Goal: Transaction & Acquisition: Obtain resource

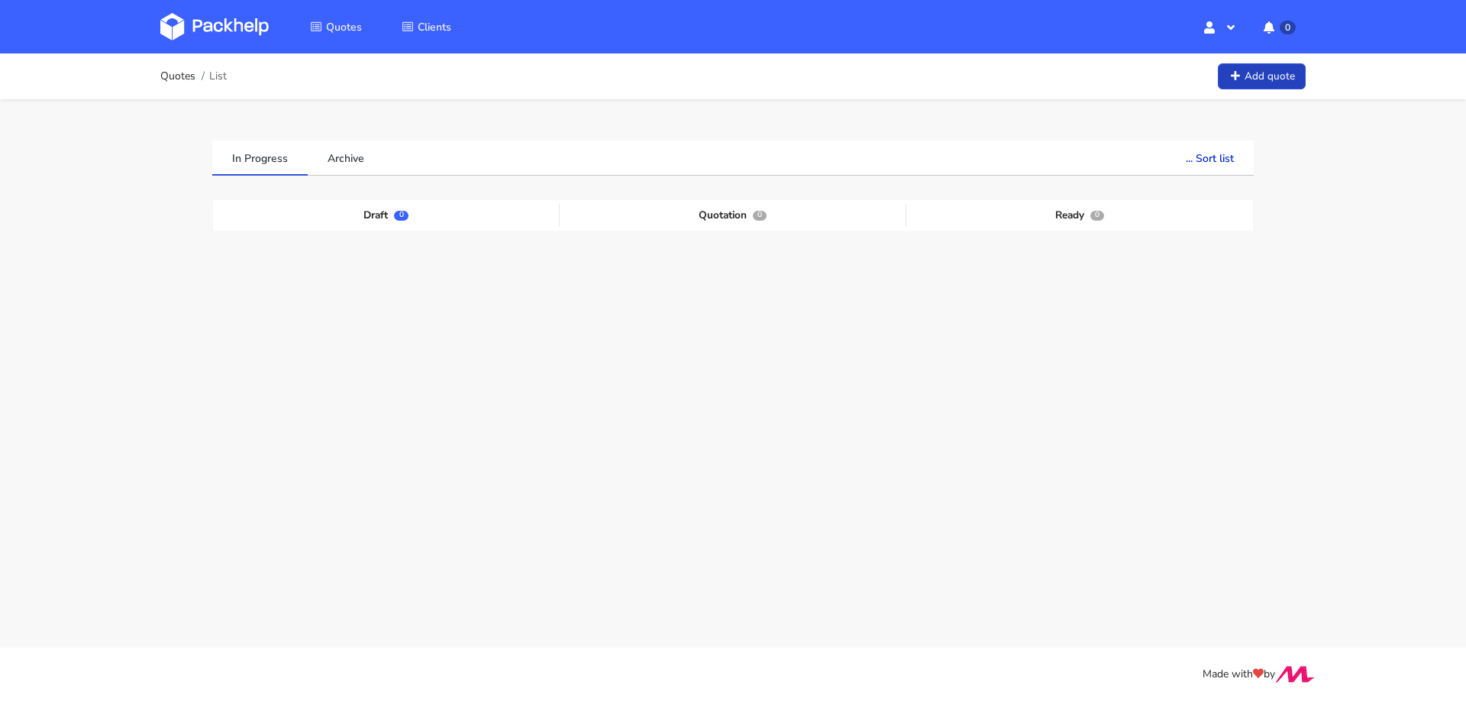
click at [1289, 82] on link "Add quote" at bounding box center [1262, 76] width 88 height 27
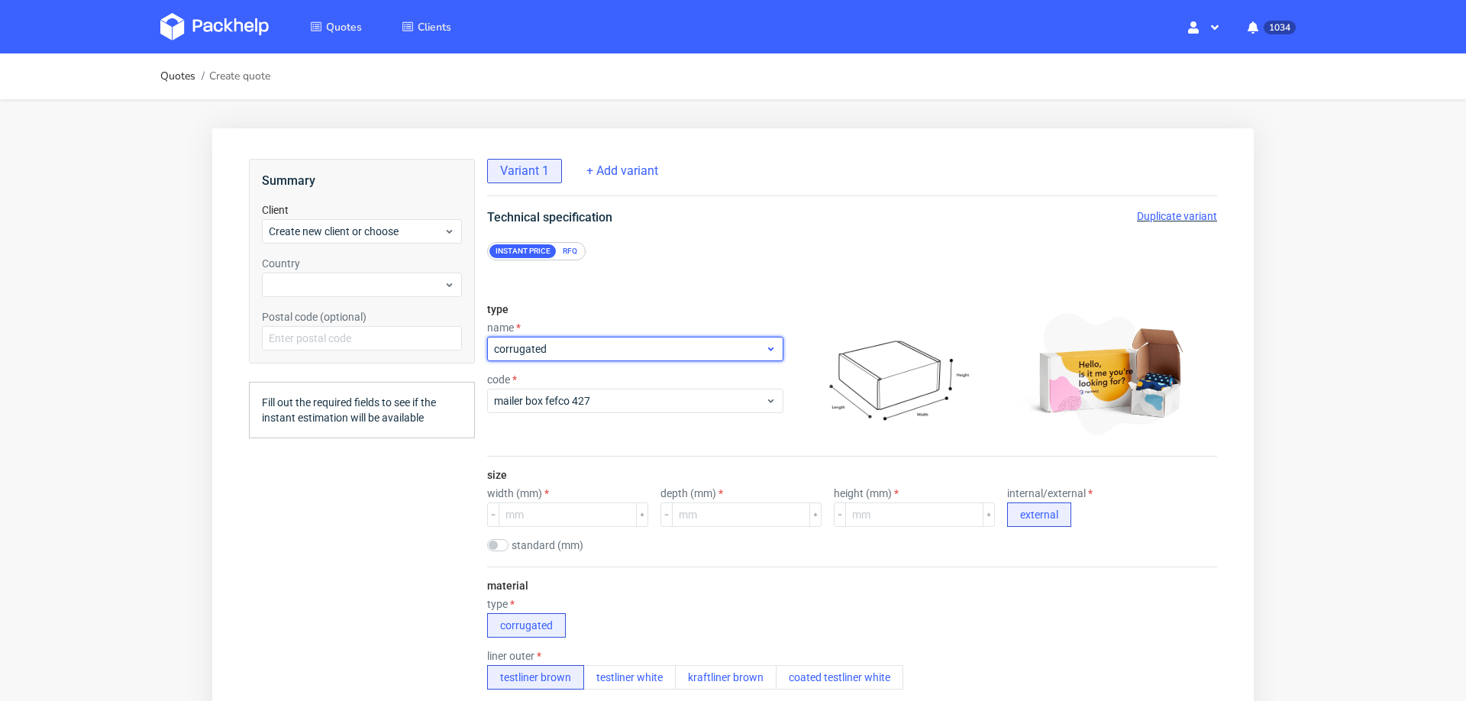
click at [578, 348] on span "corrugated" at bounding box center [629, 348] width 271 height 15
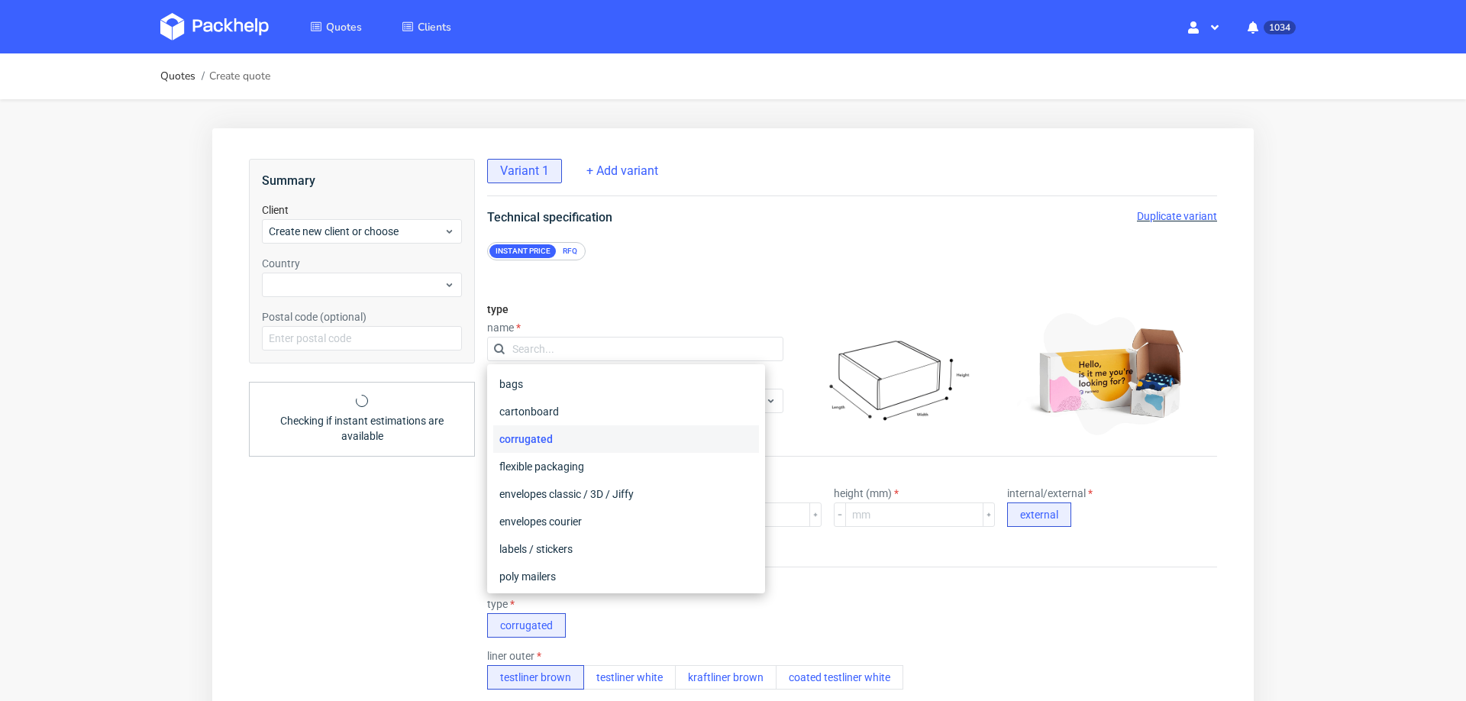
click at [673, 302] on div "type name code mailer box fefco 427" at bounding box center [635, 373] width 296 height 165
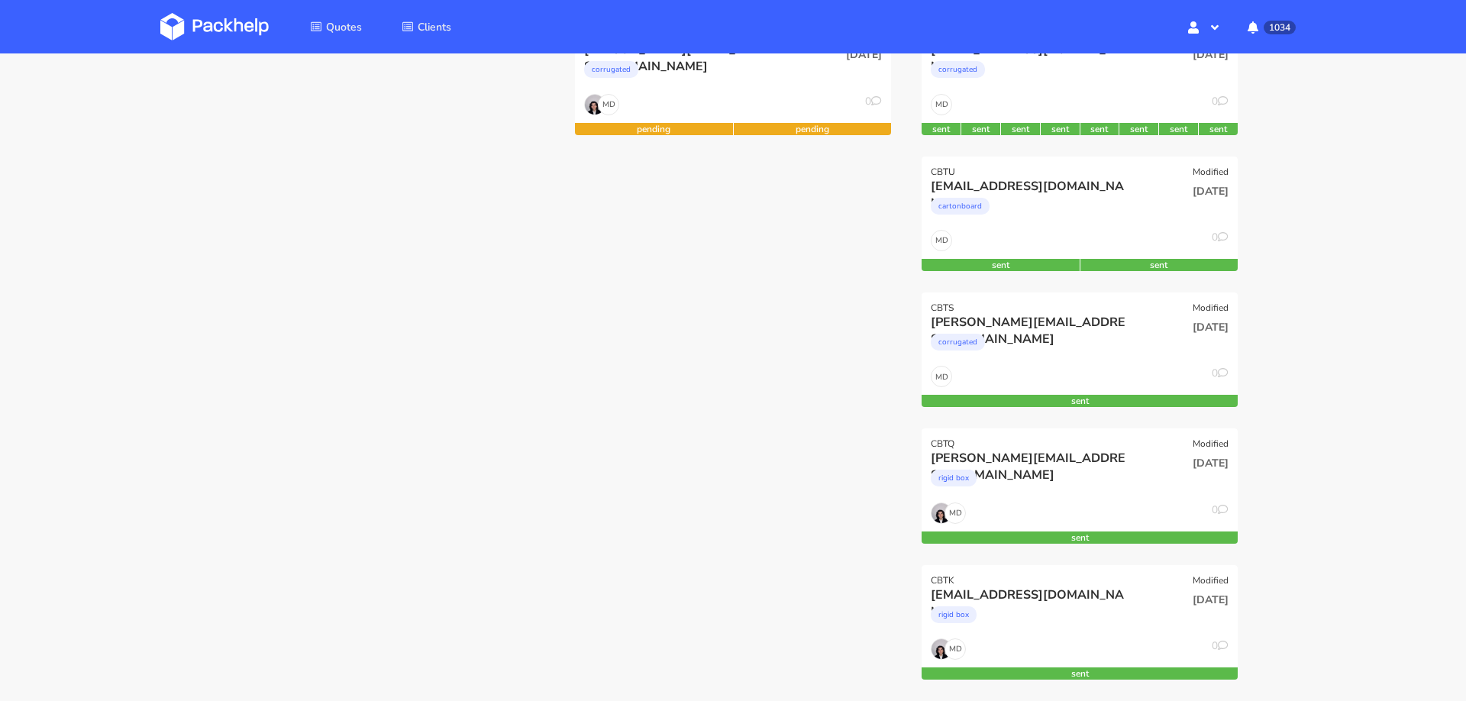
scroll to position [266, 0]
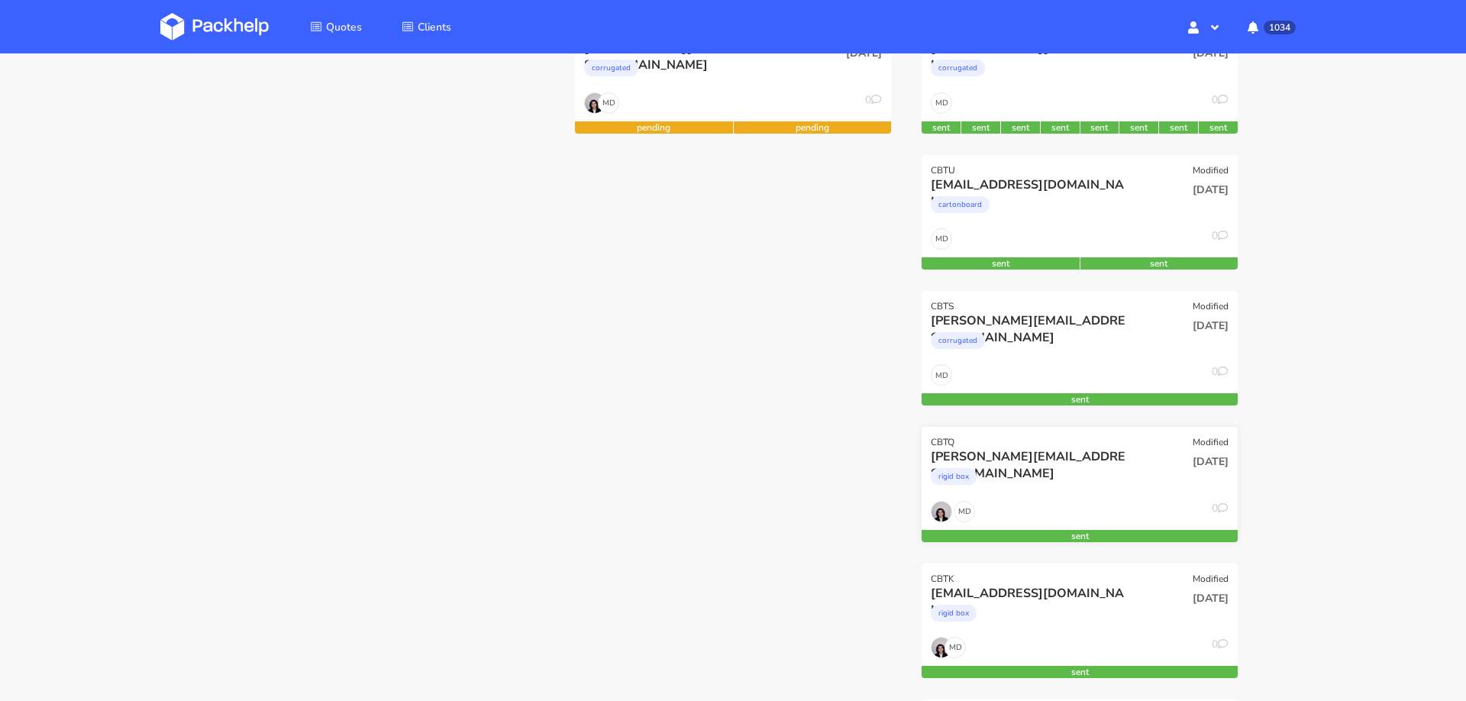
click at [1183, 472] on div "08 Oct 2025" at bounding box center [1186, 474] width 106 height 52
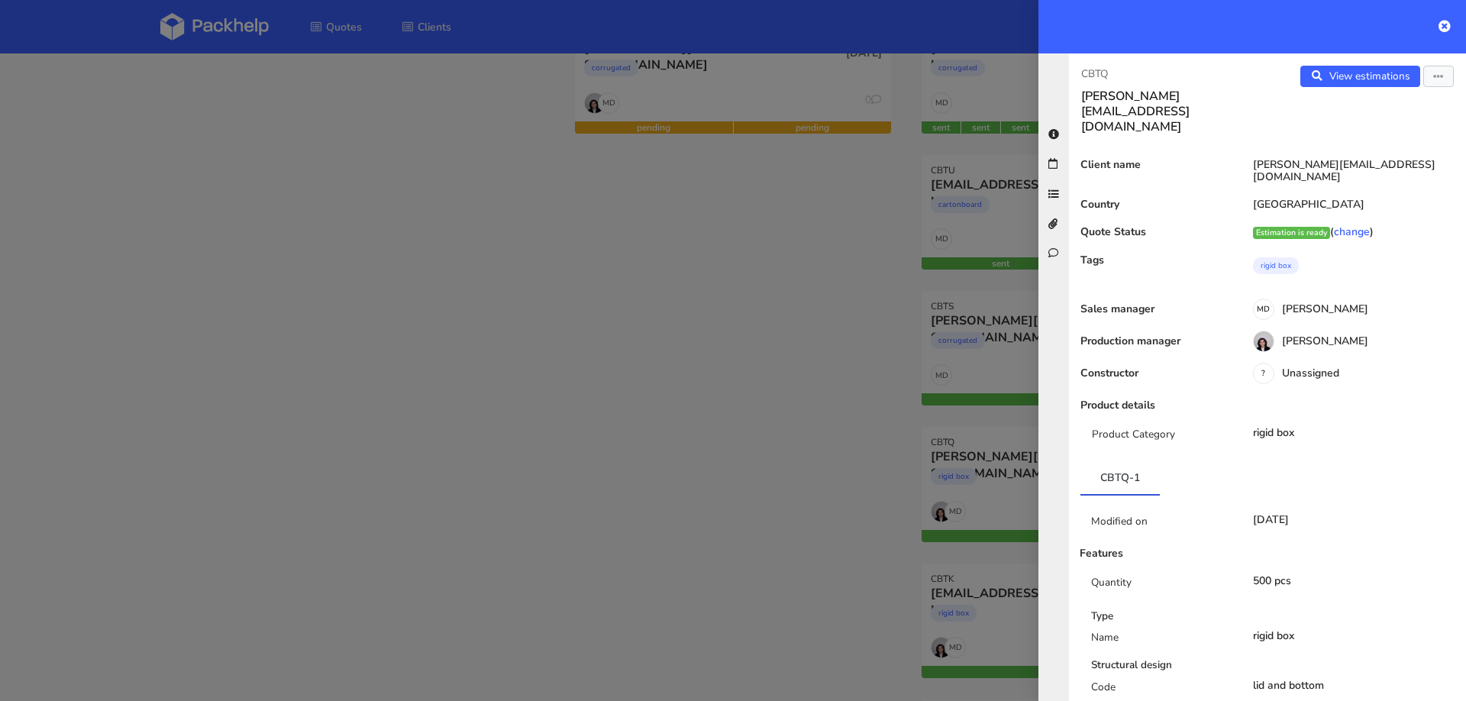
click at [783, 449] on div at bounding box center [733, 350] width 1466 height 701
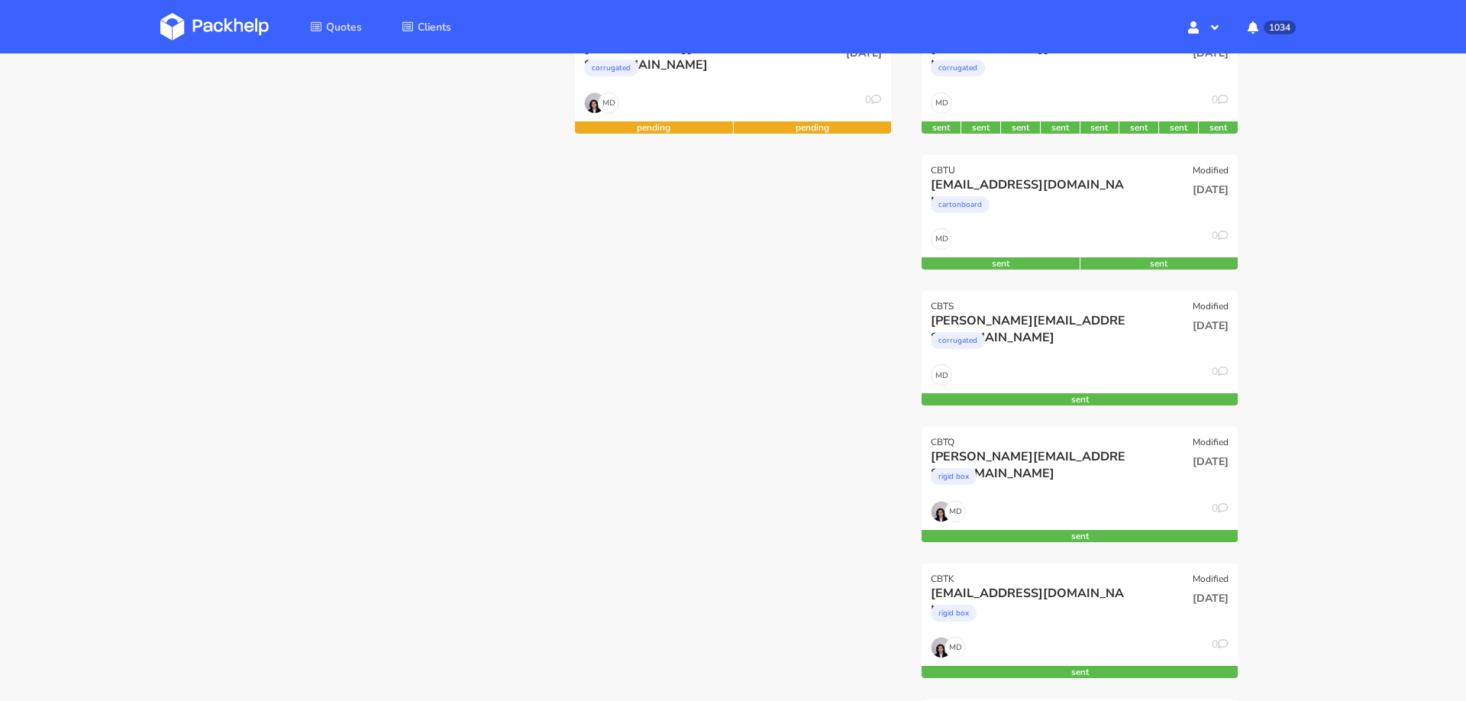
scroll to position [0, 0]
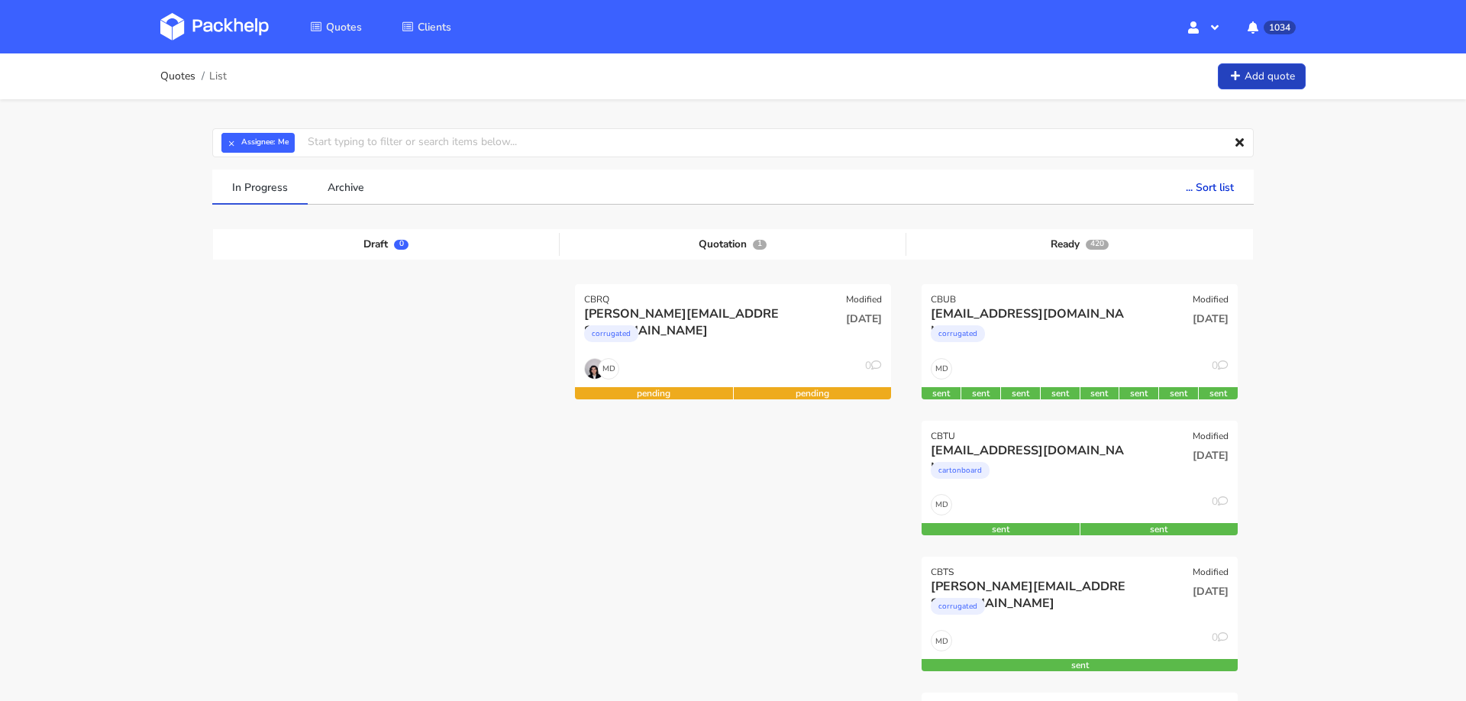
click at [1257, 86] on link "Add quote" at bounding box center [1262, 76] width 88 height 27
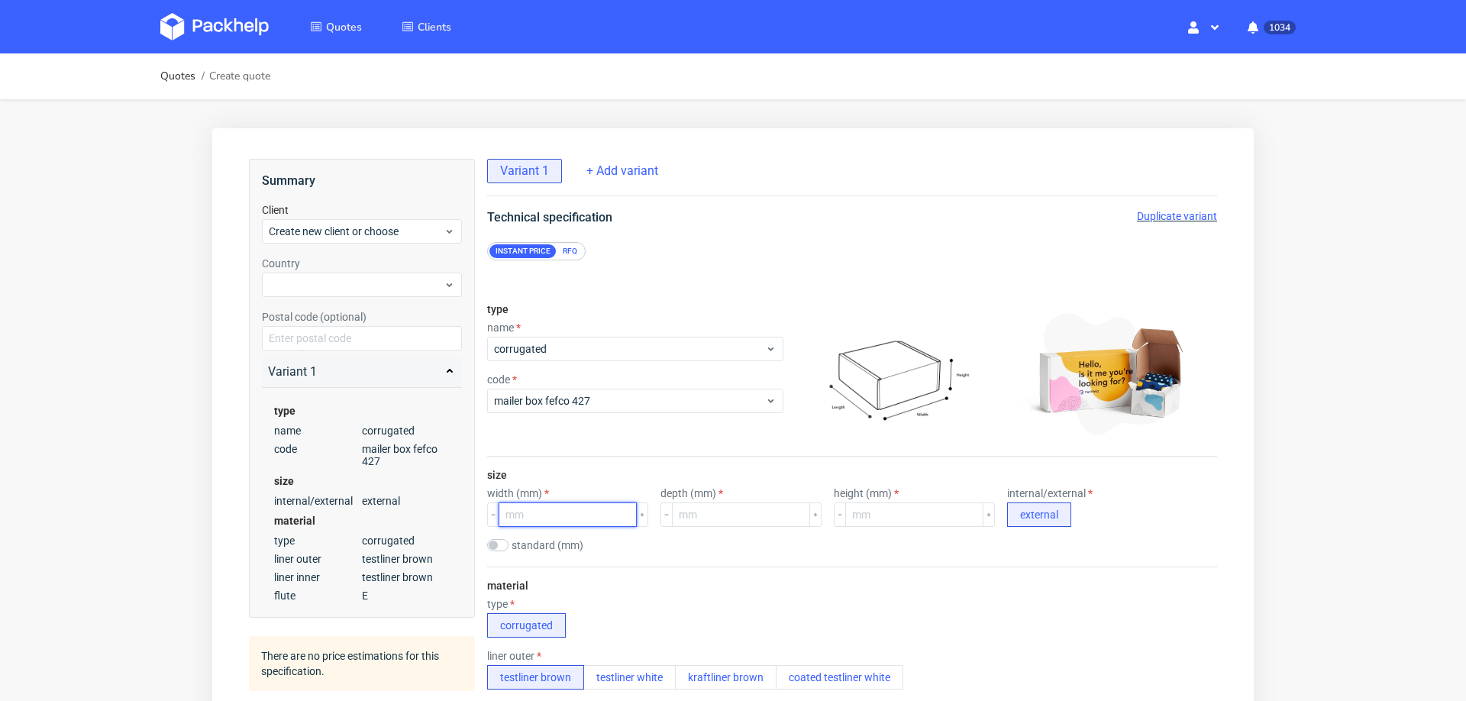
click at [545, 512] on input "number" at bounding box center [568, 514] width 138 height 24
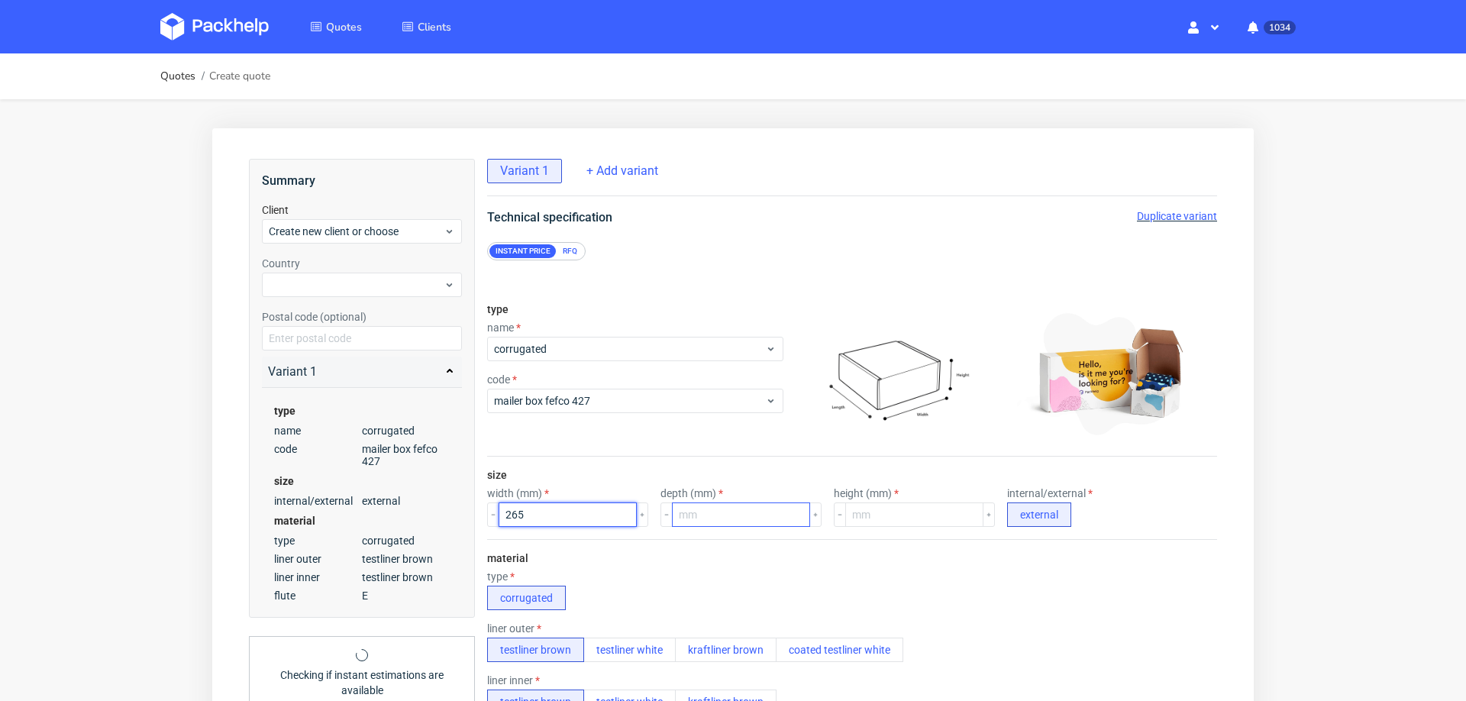
type input "265"
click at [683, 514] on input "number" at bounding box center [741, 514] width 138 height 24
type input "195"
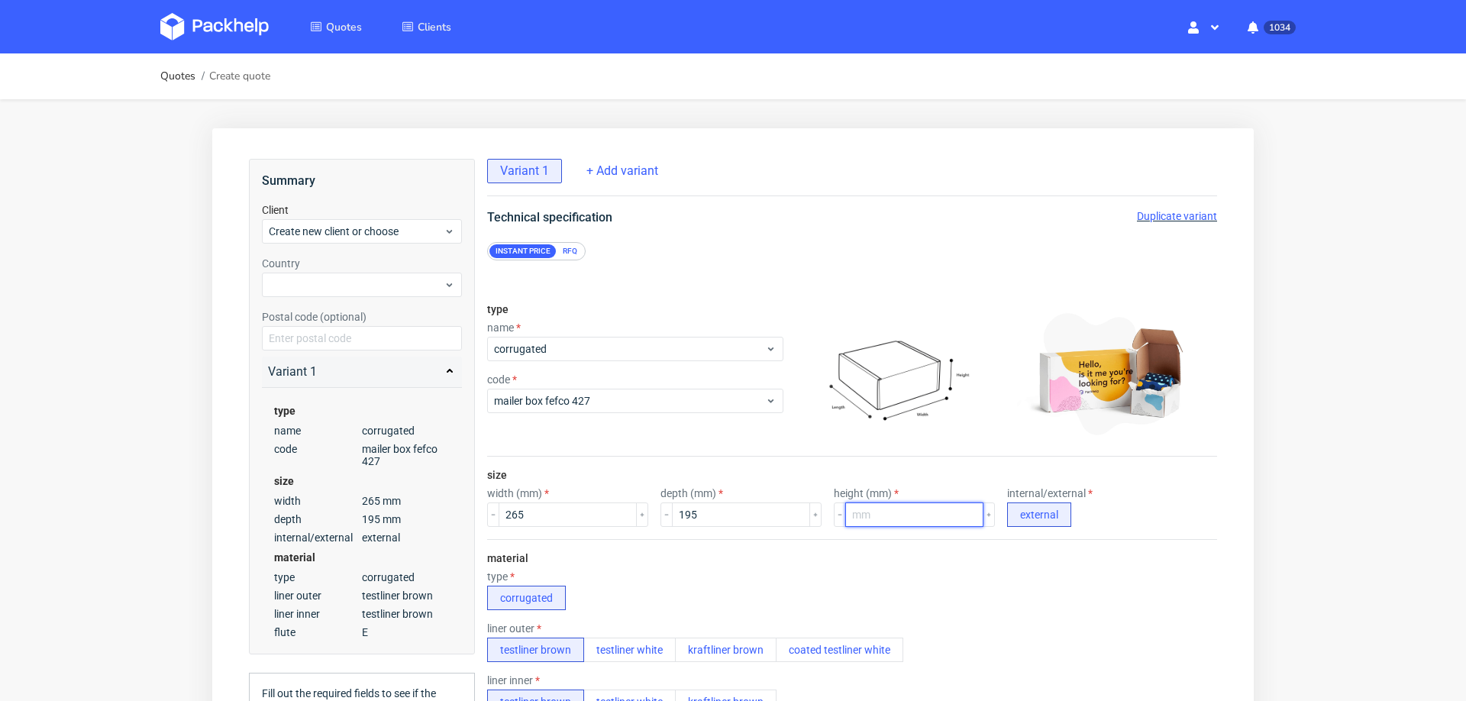
click at [905, 505] on input "number" at bounding box center [914, 514] width 138 height 24
type input "60"
